Goal: Information Seeking & Learning: Learn about a topic

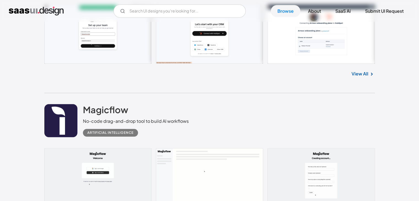
scroll to position [468, 0]
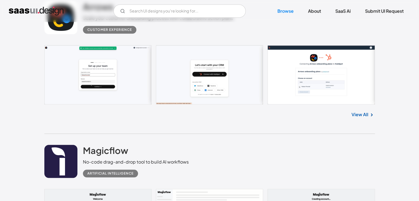
click at [355, 115] on link "View All" at bounding box center [359, 114] width 17 height 7
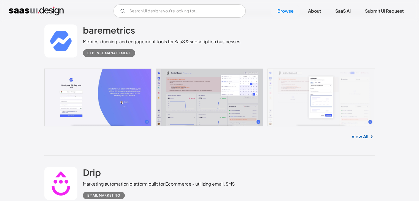
scroll to position [1763, 0]
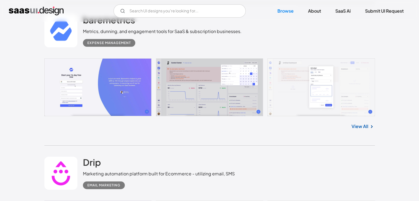
click at [104, 98] on link at bounding box center [209, 87] width 331 height 58
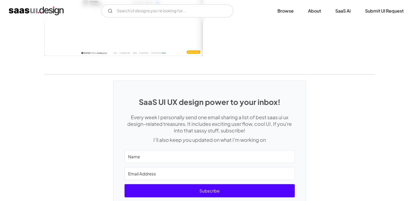
scroll to position [1185, 0]
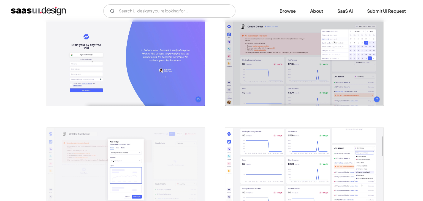
scroll to position [110, 0]
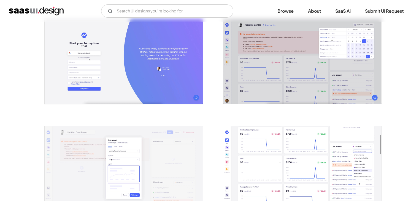
click at [233, 87] on img "open lightbox" at bounding box center [302, 61] width 158 height 85
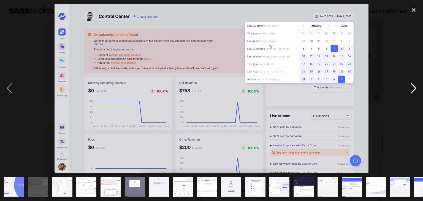
click at [413, 90] on div "next image" at bounding box center [413, 88] width 19 height 169
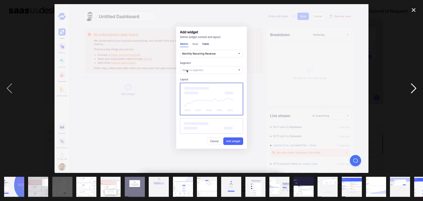
click at [413, 90] on div "next image" at bounding box center [413, 88] width 19 height 169
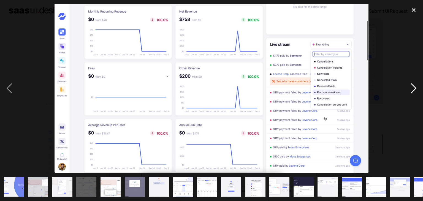
click at [413, 90] on div "next image" at bounding box center [413, 88] width 19 height 169
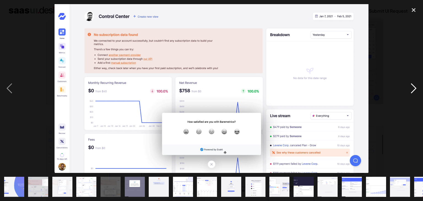
click at [413, 90] on div "next image" at bounding box center [413, 88] width 19 height 169
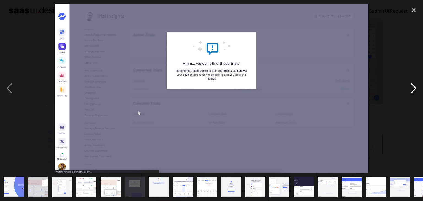
click at [413, 90] on div "next image" at bounding box center [413, 88] width 19 height 169
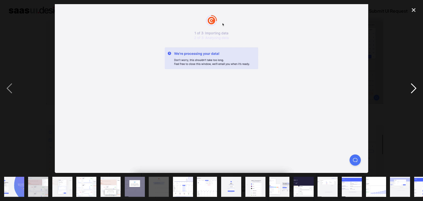
click at [413, 90] on div "next image" at bounding box center [413, 88] width 19 height 169
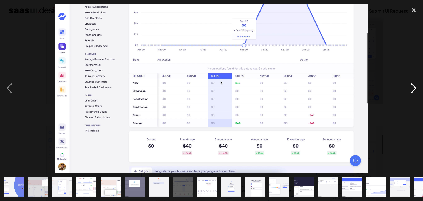
click at [413, 90] on div "next image" at bounding box center [413, 88] width 19 height 169
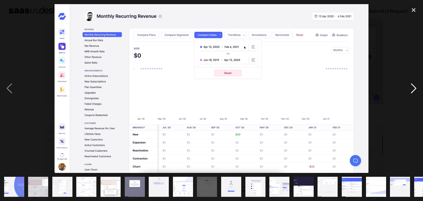
click at [413, 86] on div "next image" at bounding box center [413, 88] width 19 height 169
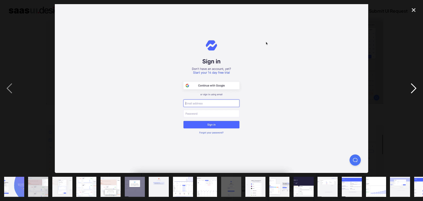
click at [413, 86] on div "next image" at bounding box center [413, 88] width 19 height 169
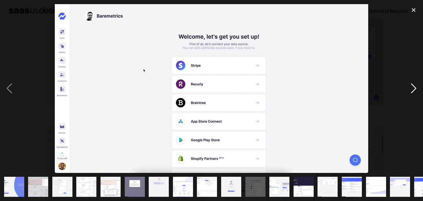
click at [413, 86] on div "next image" at bounding box center [413, 88] width 19 height 169
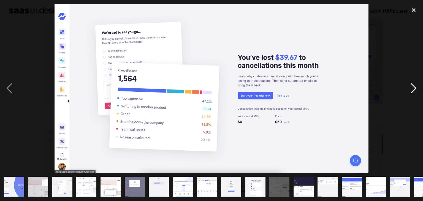
click at [413, 89] on div "next image" at bounding box center [413, 88] width 19 height 169
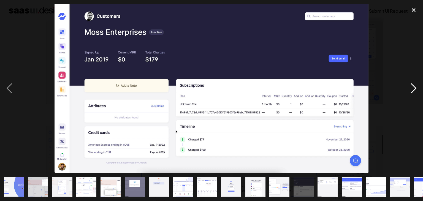
click at [413, 89] on div "next image" at bounding box center [413, 88] width 19 height 169
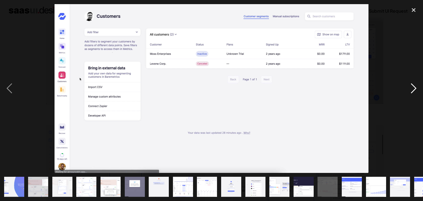
click at [413, 89] on div "next image" at bounding box center [413, 88] width 19 height 169
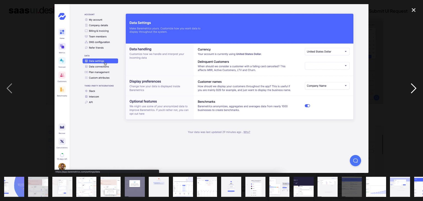
click at [413, 89] on div "next image" at bounding box center [413, 88] width 19 height 169
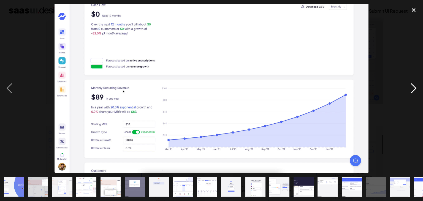
click at [413, 89] on div "next image" at bounding box center [413, 88] width 19 height 169
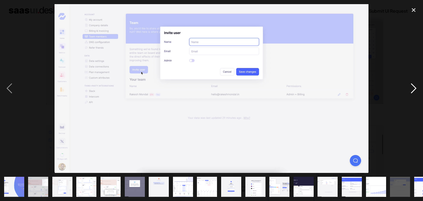
click at [413, 89] on div "next image" at bounding box center [413, 88] width 19 height 169
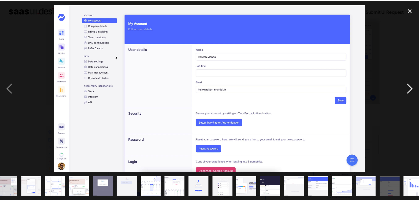
scroll to position [0, 39]
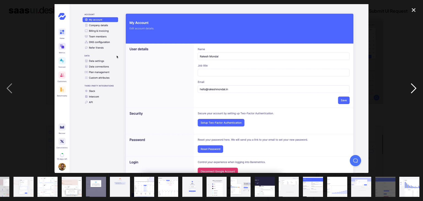
click at [413, 89] on div "next image" at bounding box center [413, 88] width 19 height 169
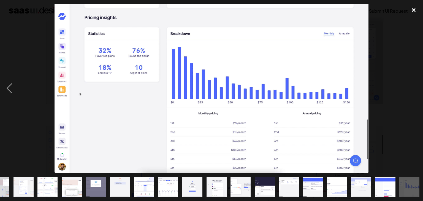
click at [412, 11] on div "close lightbox" at bounding box center [413, 10] width 19 height 12
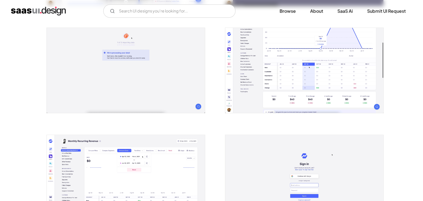
scroll to position [413, 0]
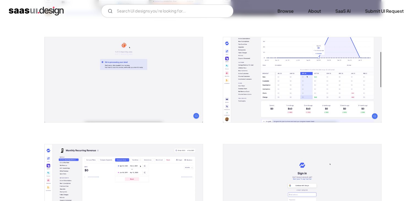
click at [289, 97] on img "open lightbox" at bounding box center [302, 79] width 158 height 85
